Goal: Task Accomplishment & Management: Manage account settings

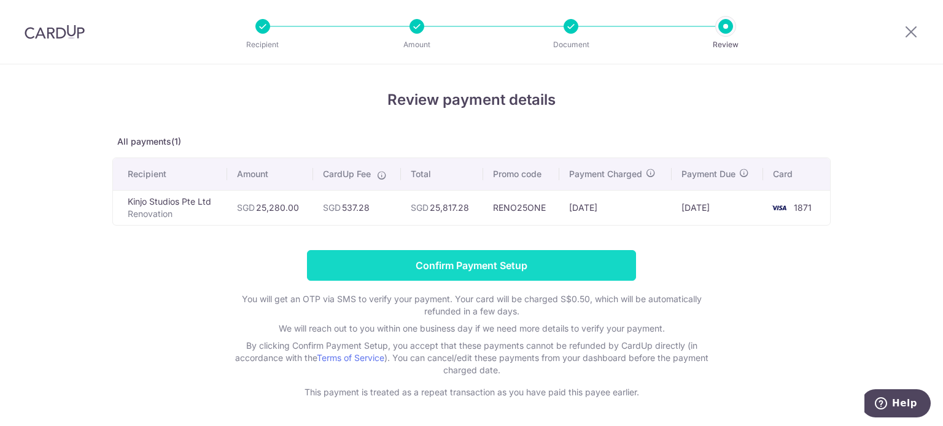
click at [493, 269] on input "Confirm Payment Setup" at bounding box center [471, 265] width 329 height 31
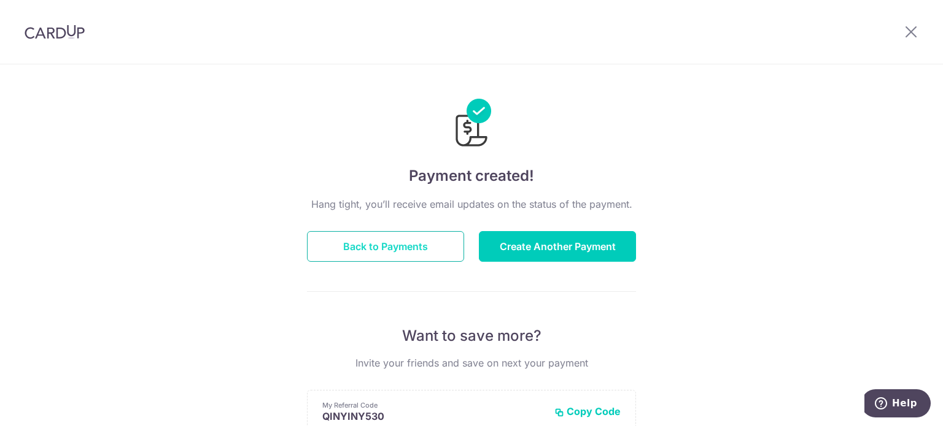
click at [397, 253] on button "Back to Payments" at bounding box center [385, 246] width 157 height 31
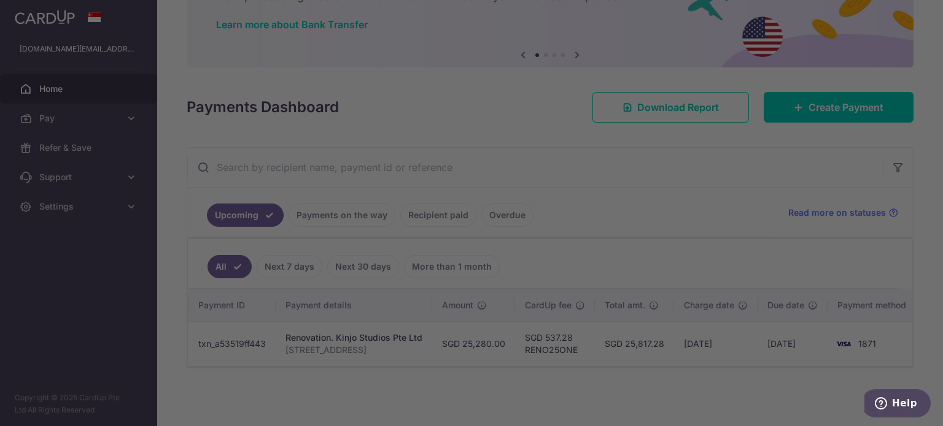
scroll to position [0, 108]
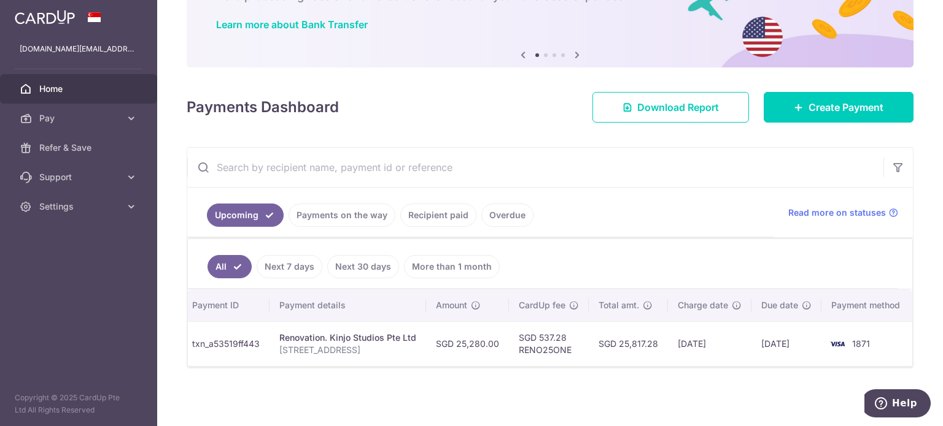
click at [493, 385] on div "× Pause Schedule Pause all future payments in this series Pause just this one p…" at bounding box center [549, 213] width 785 height 426
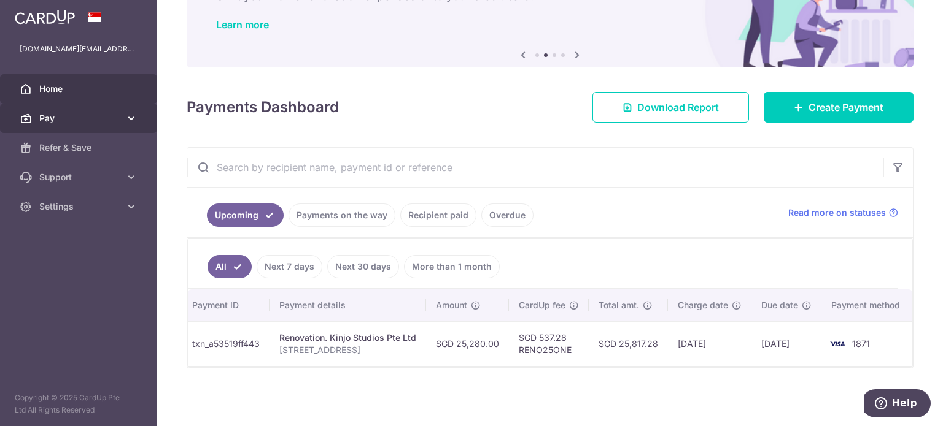
click at [96, 114] on span "Pay" at bounding box center [79, 118] width 81 height 12
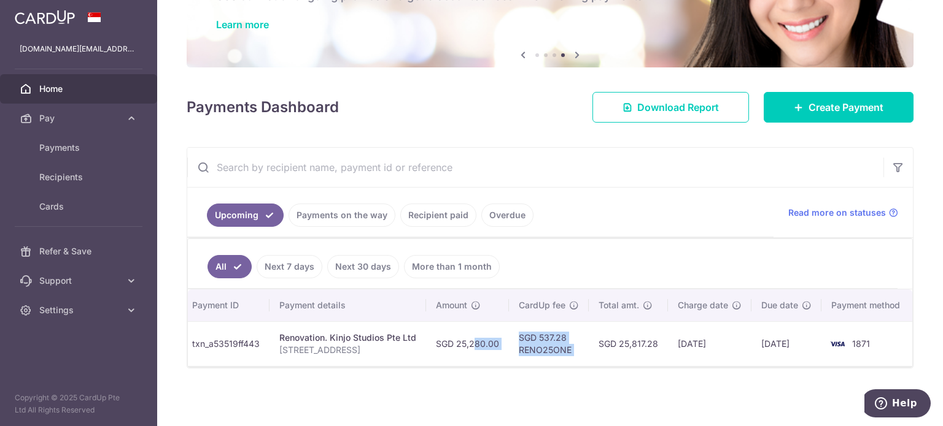
drag, startPoint x: 594, startPoint y: 358, endPoint x: 460, endPoint y: 360, distance: 134.4
click at [460, 360] on div "Status Payment ID Payment details Amount CardUp fee Total amt. Charge date Due …" at bounding box center [550, 328] width 724 height 77
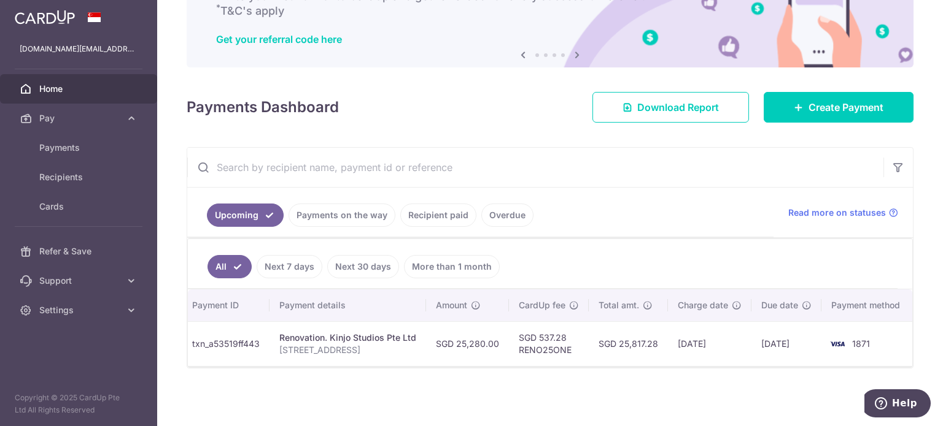
drag, startPoint x: 461, startPoint y: 364, endPoint x: 330, endPoint y: 386, distance: 133.1
click at [330, 386] on div "× Pause Schedule Pause all future payments in this series Pause just this one p…" at bounding box center [549, 213] width 785 height 426
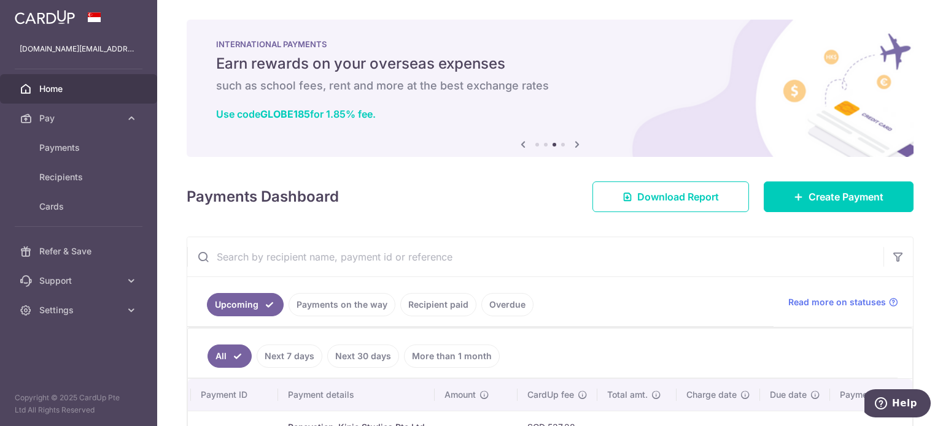
scroll to position [0, 0]
click at [78, 51] on p "crystalfire.sy@gmail.com" at bounding box center [79, 49] width 118 height 12
click at [112, 312] on span "Settings" at bounding box center [79, 310] width 81 height 12
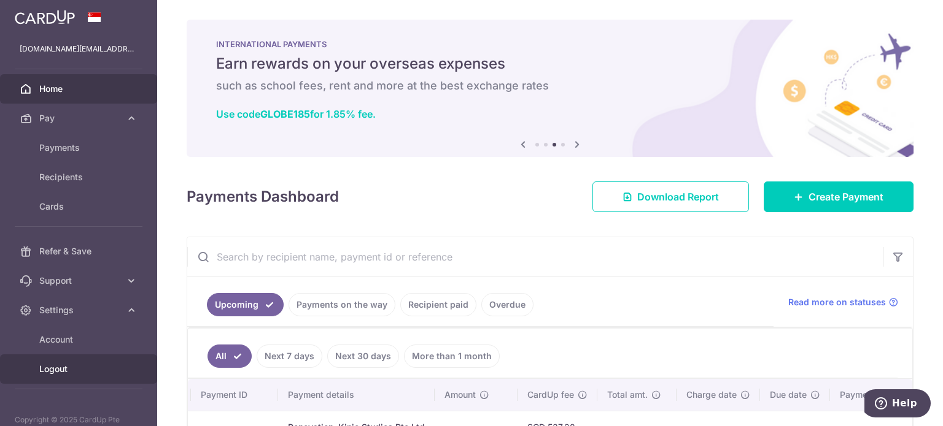
click at [69, 369] on span "Logout" at bounding box center [79, 369] width 81 height 12
